Goal: Find specific page/section: Find specific page/section

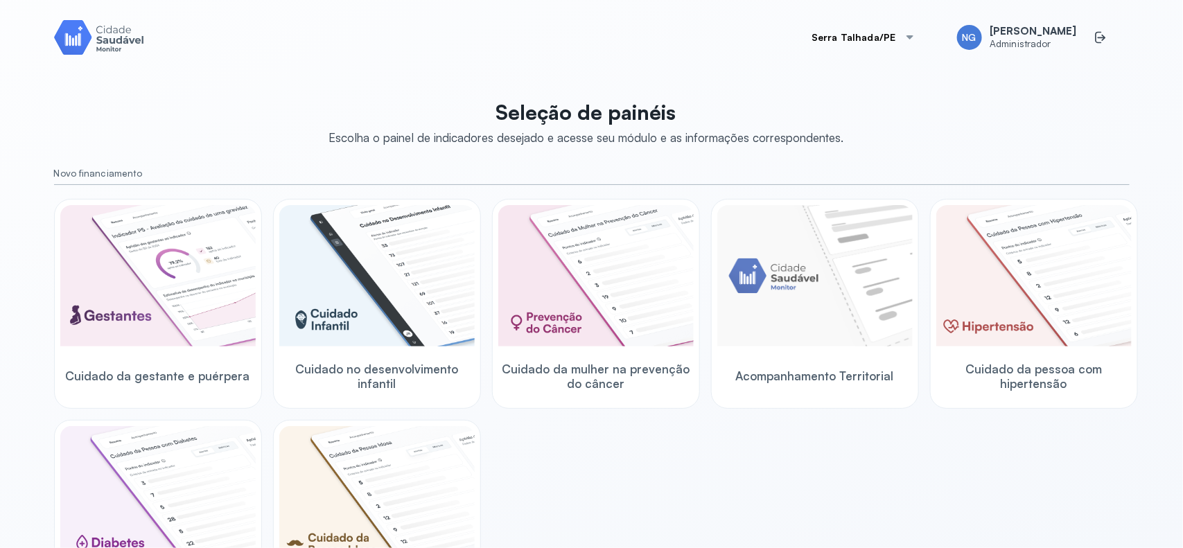
click at [923, 43] on button "Serra Talhada/PE" at bounding box center [863, 38] width 136 height 28
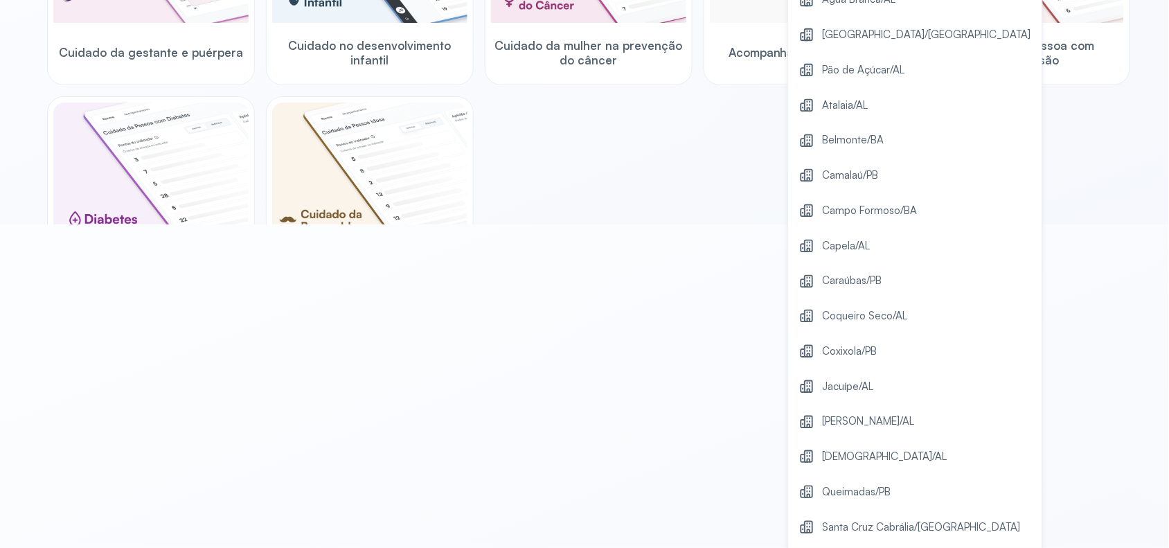
scroll to position [427, 0]
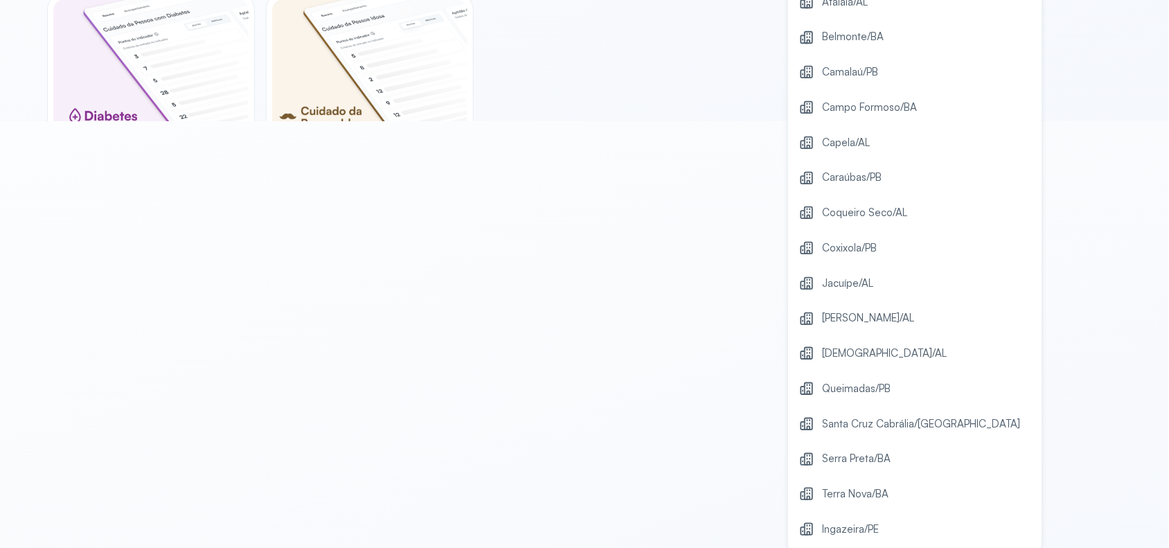
click at [880, 520] on span "Ingazeira/PE" at bounding box center [851, 529] width 57 height 19
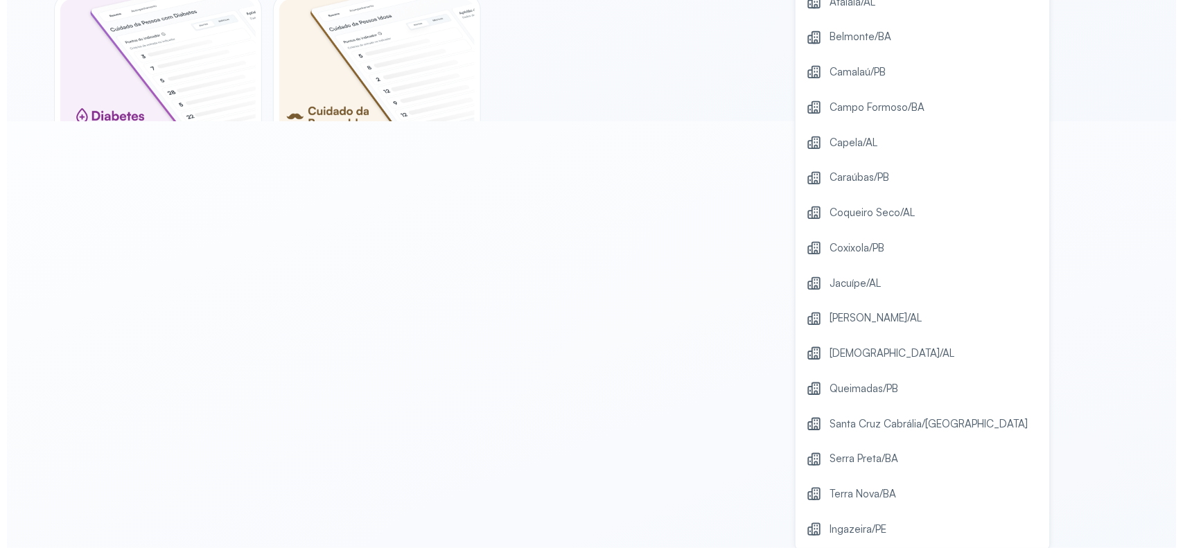
scroll to position [0, 0]
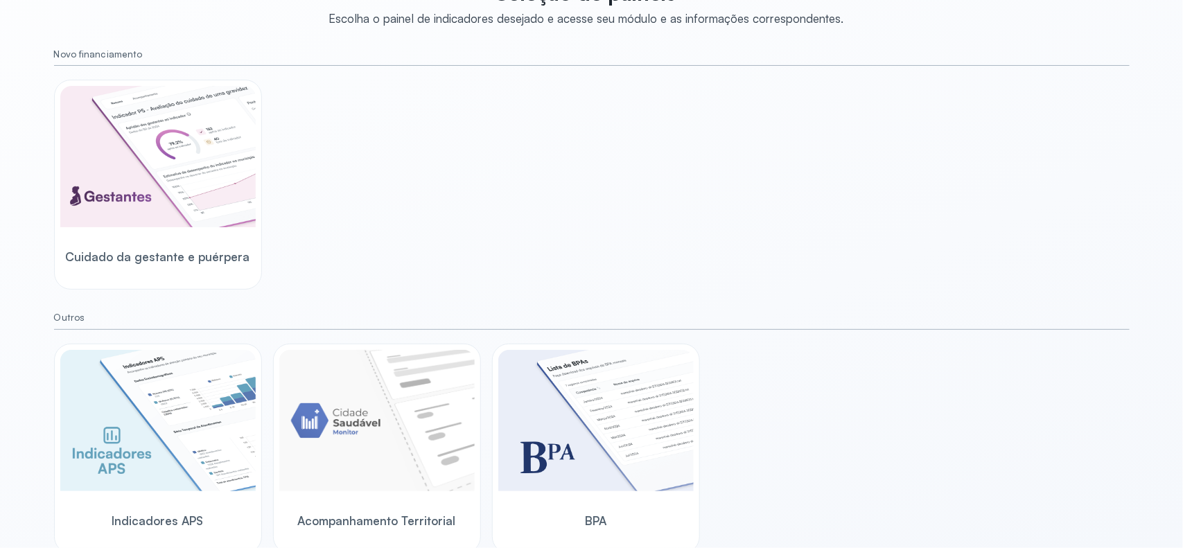
scroll to position [125, 0]
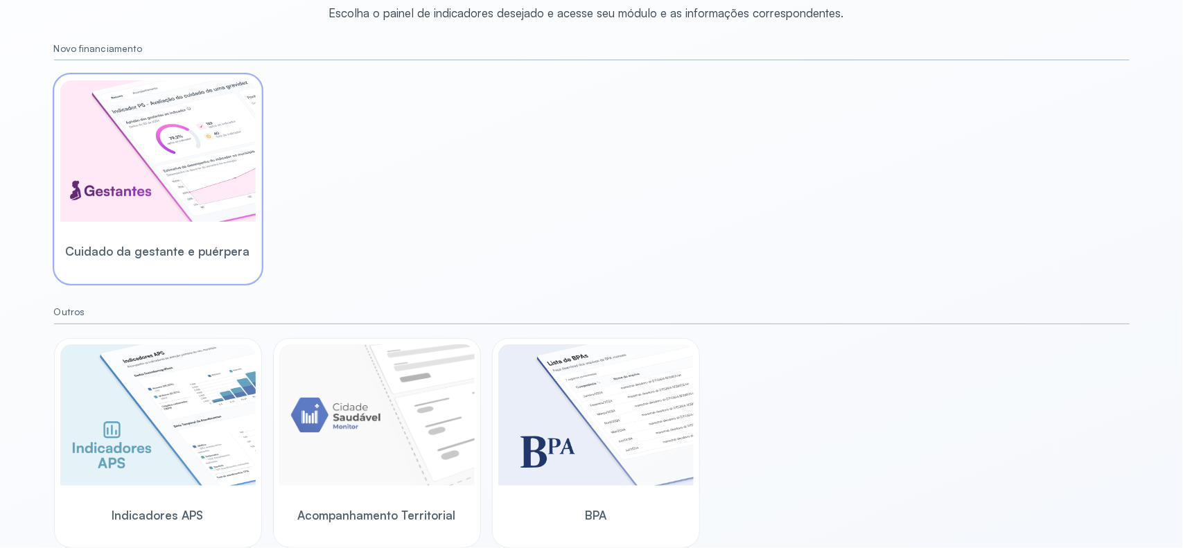
click at [123, 170] on img at bounding box center [157, 150] width 195 height 141
